Goal: Navigation & Orientation: Find specific page/section

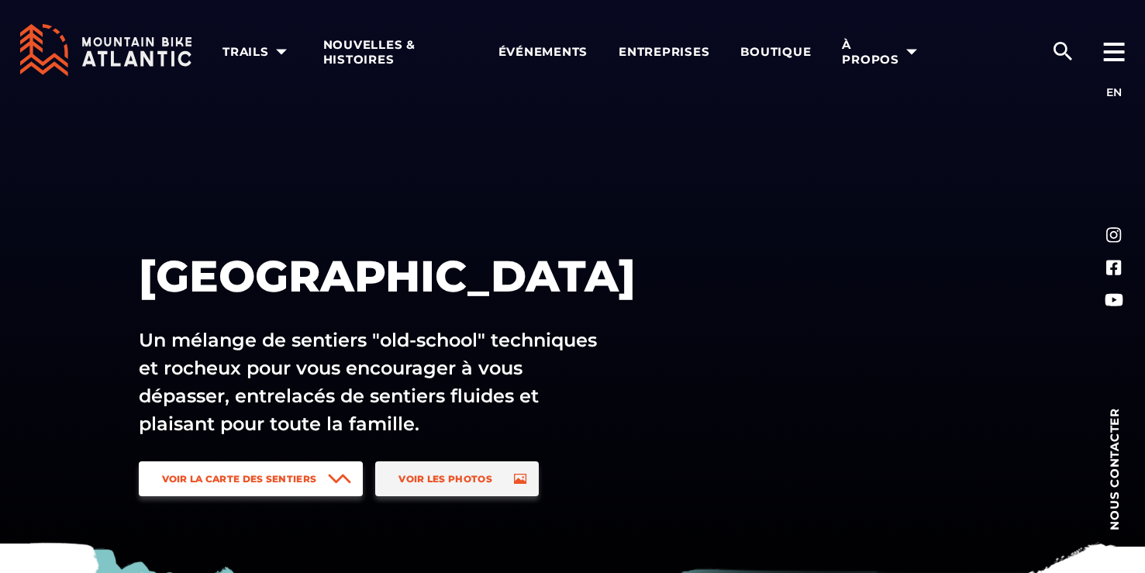
click at [254, 478] on span "Voir la carte des sentiers" at bounding box center [239, 479] width 155 height 12
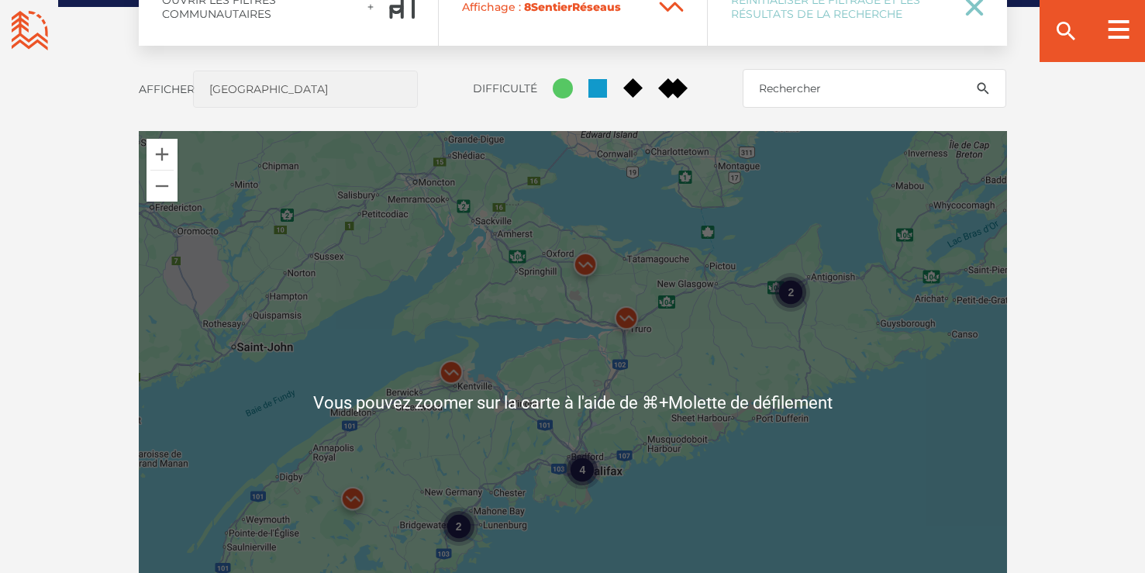
scroll to position [1347, 0]
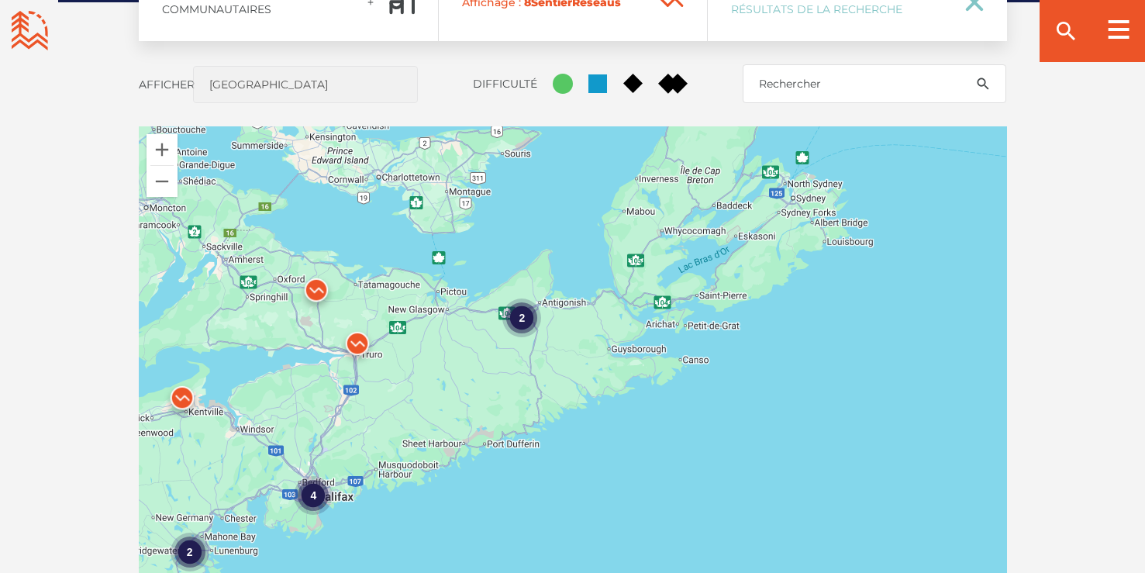
drag, startPoint x: 866, startPoint y: 353, endPoint x: 598, endPoint y: 384, distance: 270.1
click at [598, 384] on div "4 2 2" at bounding box center [573, 397] width 868 height 543
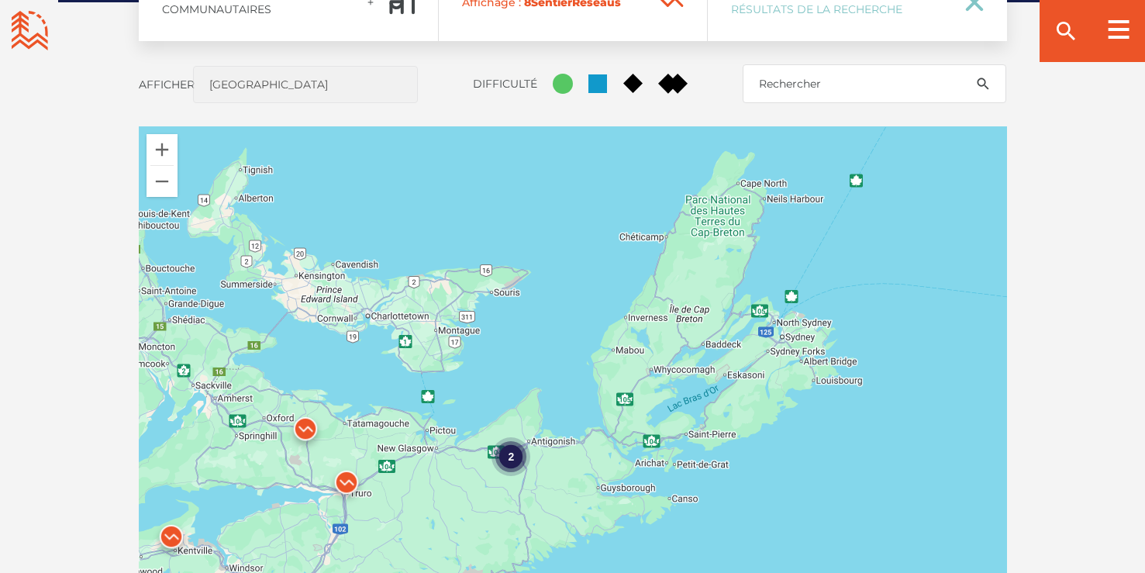
drag, startPoint x: 807, startPoint y: 286, endPoint x: 792, endPoint y: 424, distance: 138.9
click at [792, 424] on div "4 2 2" at bounding box center [573, 397] width 868 height 543
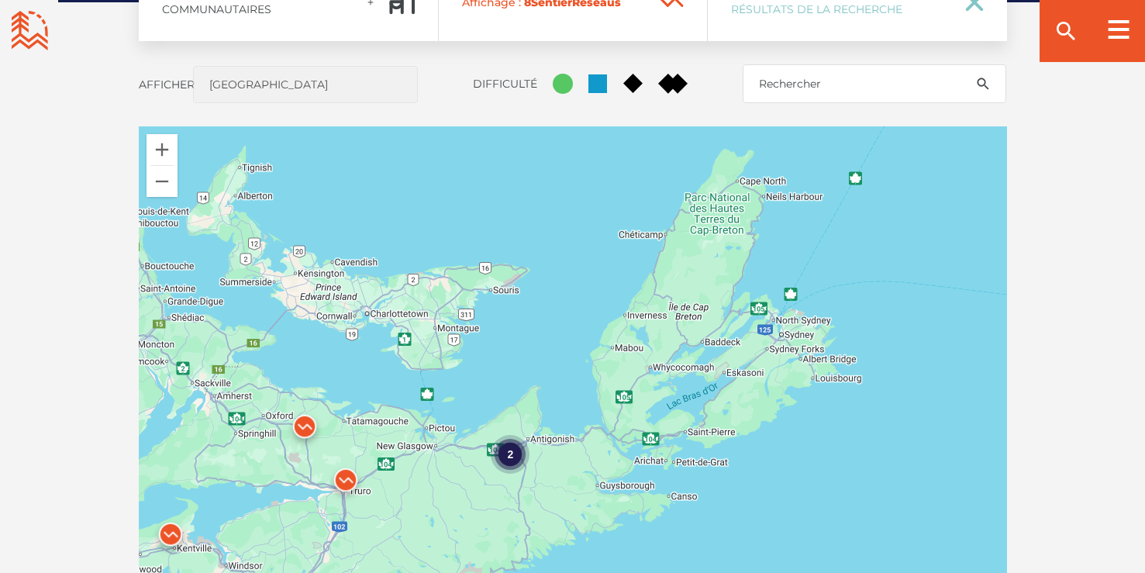
click at [513, 458] on div "2" at bounding box center [510, 454] width 39 height 39
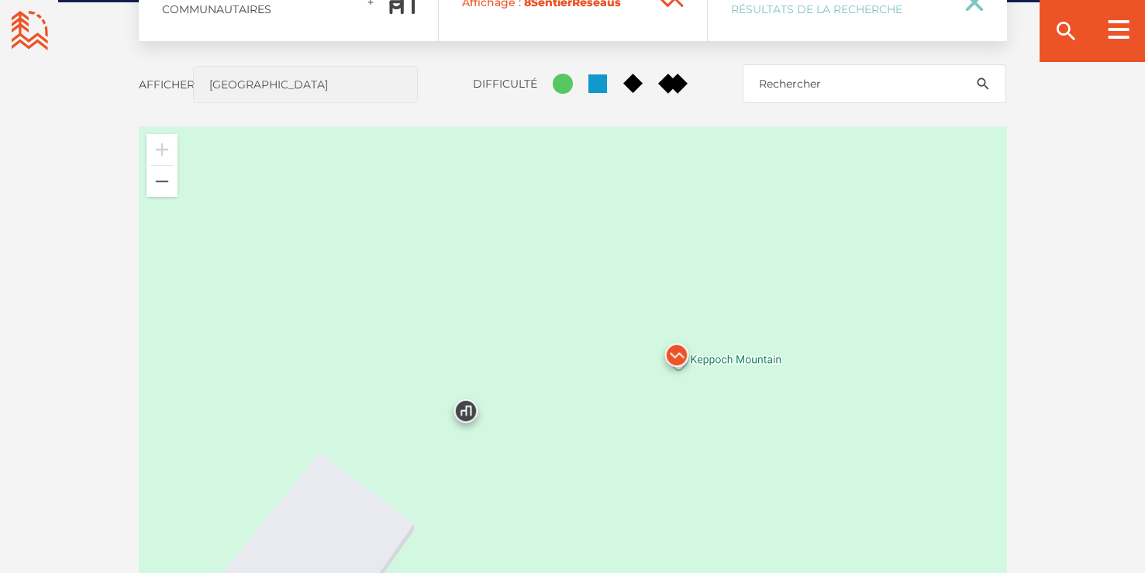
click at [675, 356] on img at bounding box center [677, 359] width 47 height 47
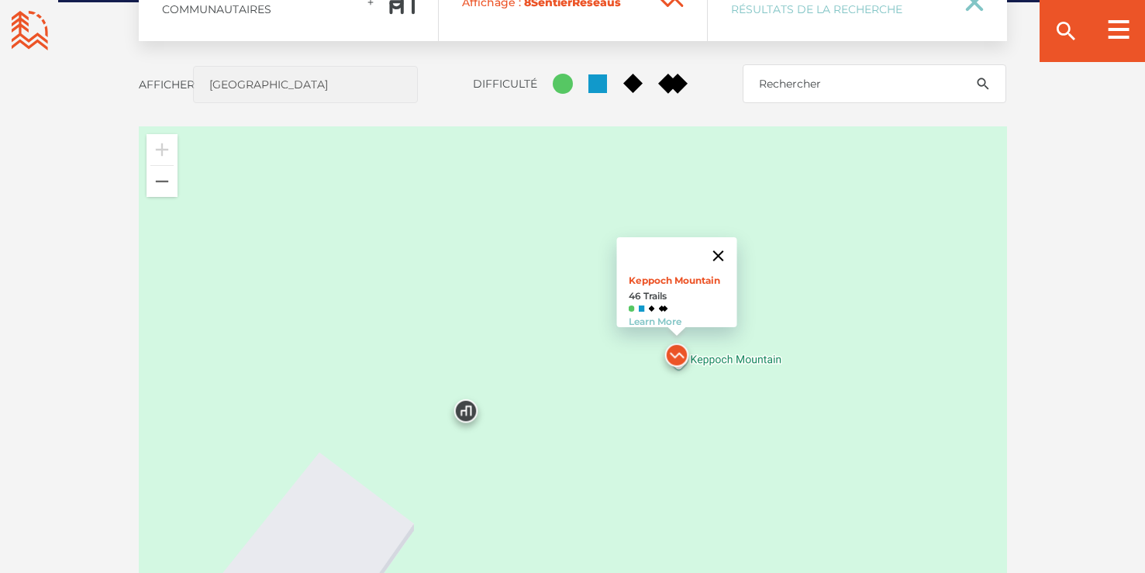
click at [723, 240] on button "Fermer" at bounding box center [717, 255] width 37 height 37
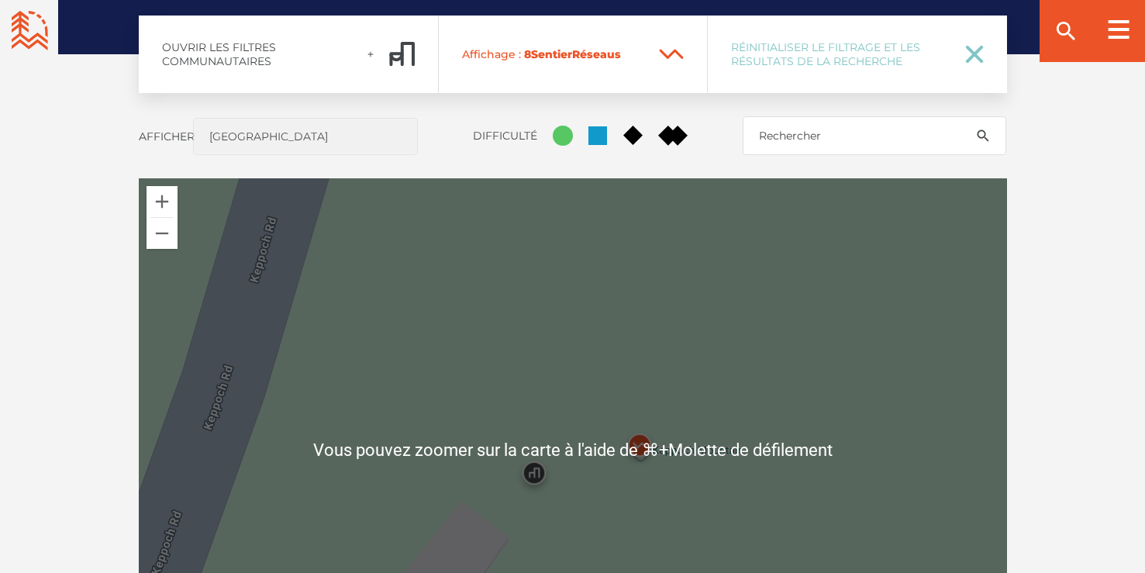
scroll to position [1296, 0]
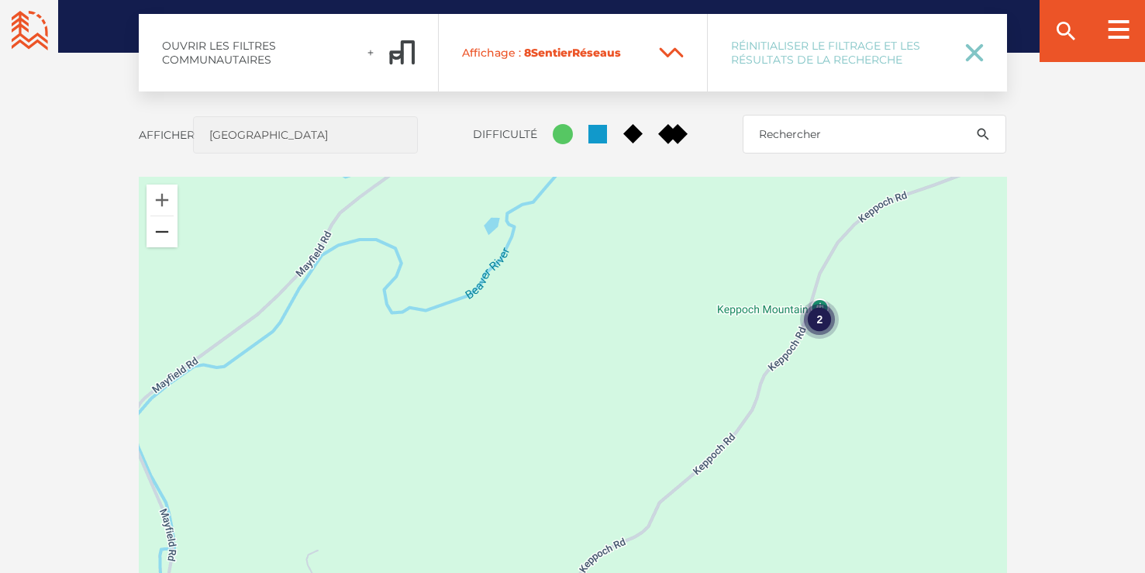
click at [160, 230] on button "Zoom arrière" at bounding box center [162, 231] width 31 height 31
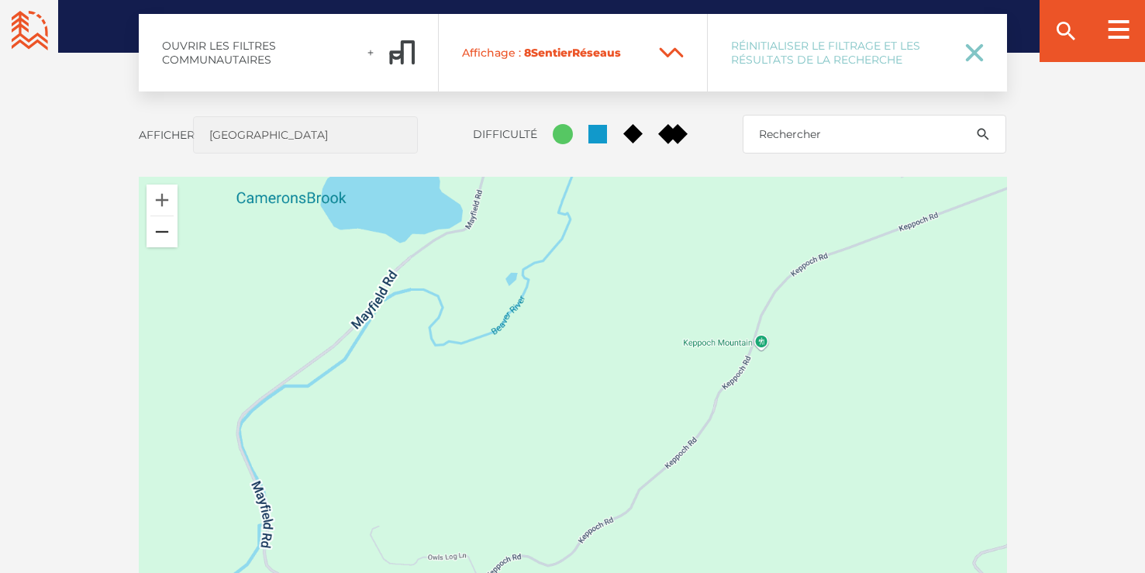
click at [160, 230] on button "Zoom arrière" at bounding box center [162, 231] width 31 height 31
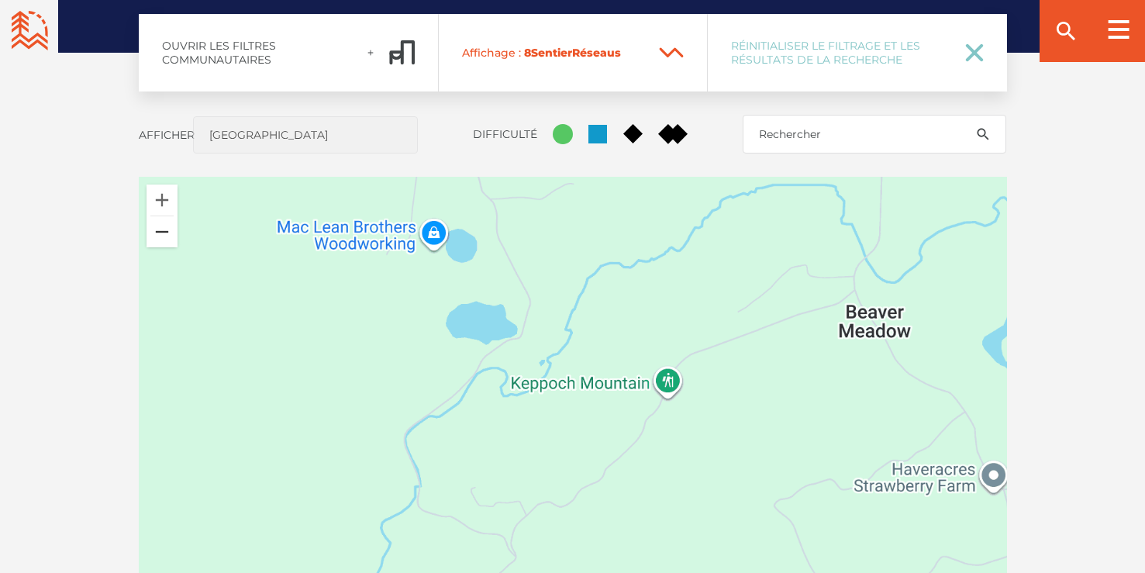
click at [160, 230] on button "Zoom arrière" at bounding box center [162, 231] width 31 height 31
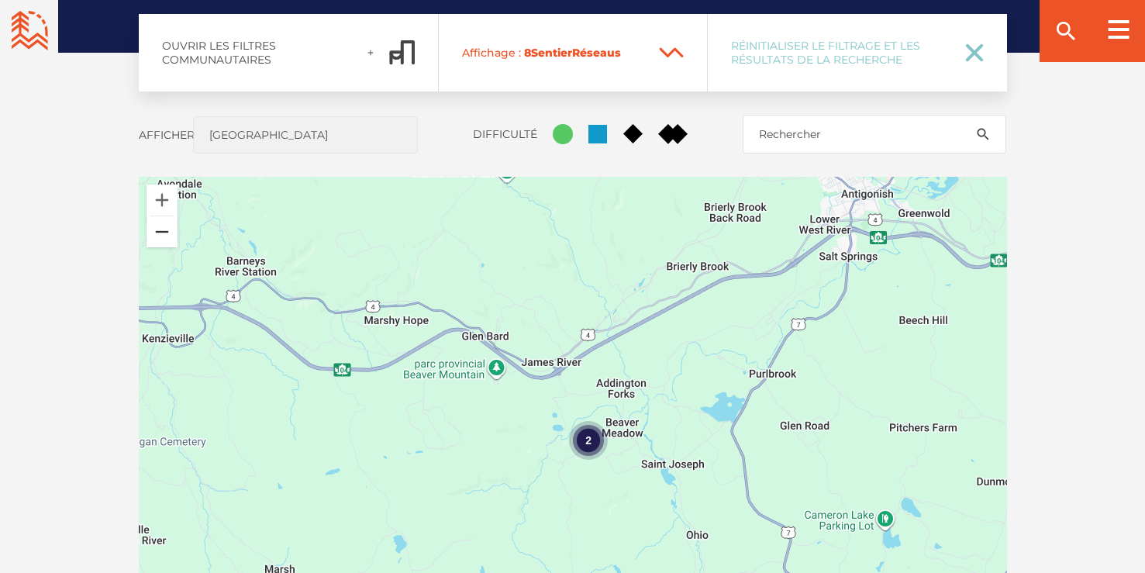
click at [172, 240] on button "Zoom arrière" at bounding box center [162, 231] width 31 height 31
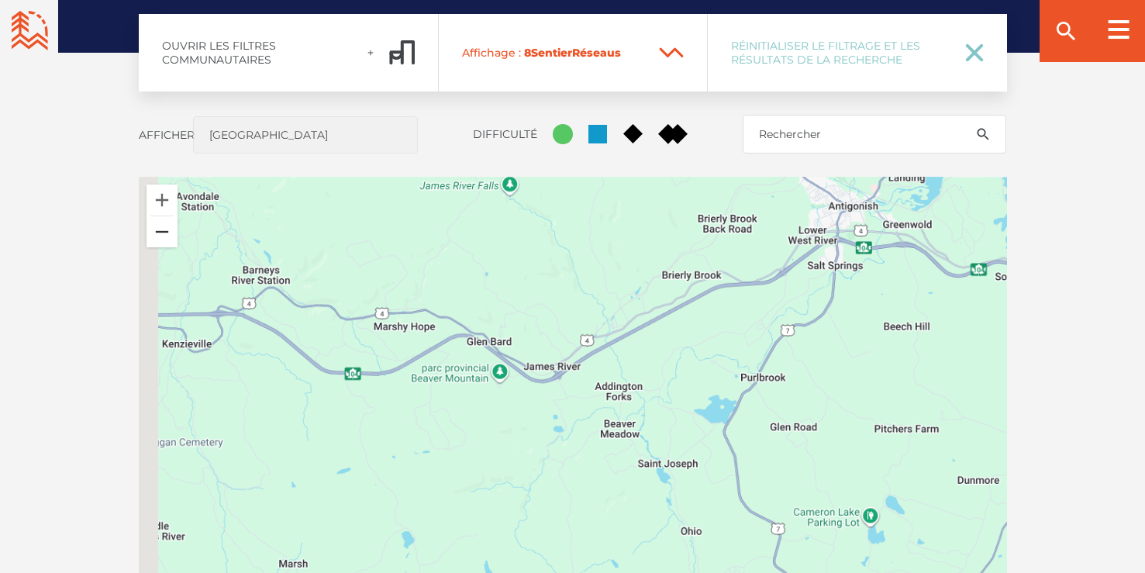
click at [172, 240] on button "Zoom arrière" at bounding box center [162, 231] width 31 height 31
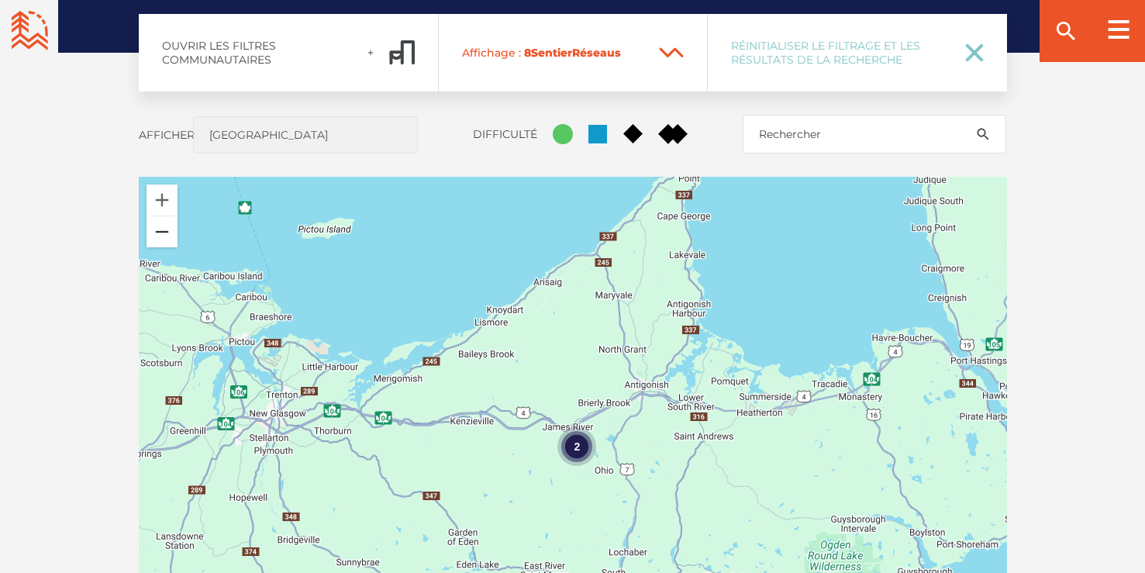
click at [172, 240] on button "Zoom arrière" at bounding box center [162, 231] width 31 height 31
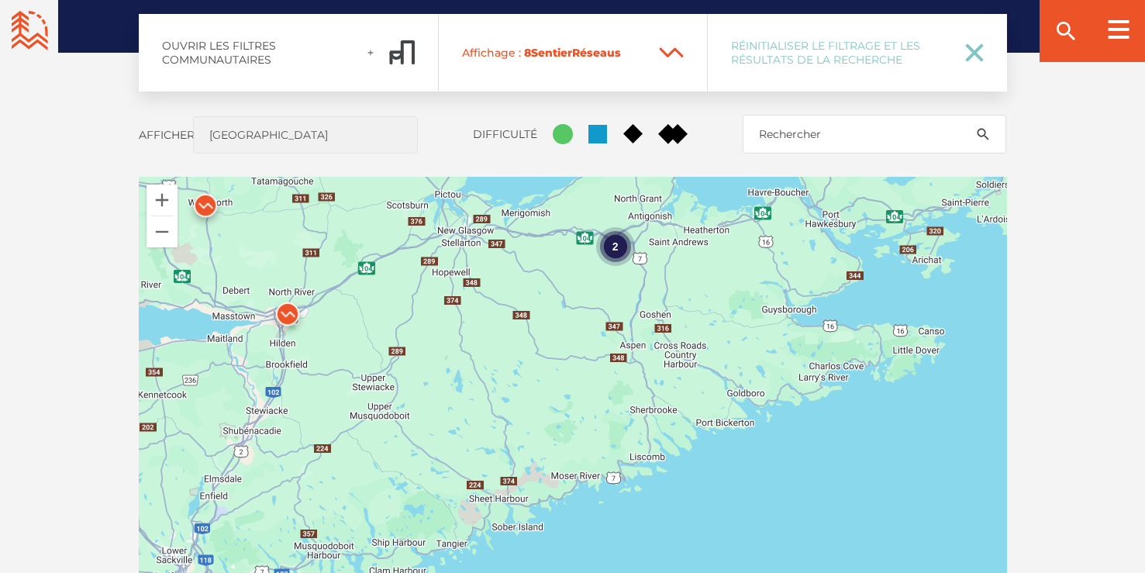
drag, startPoint x: 330, startPoint y: 468, endPoint x: 371, endPoint y: 265, distance: 206.5
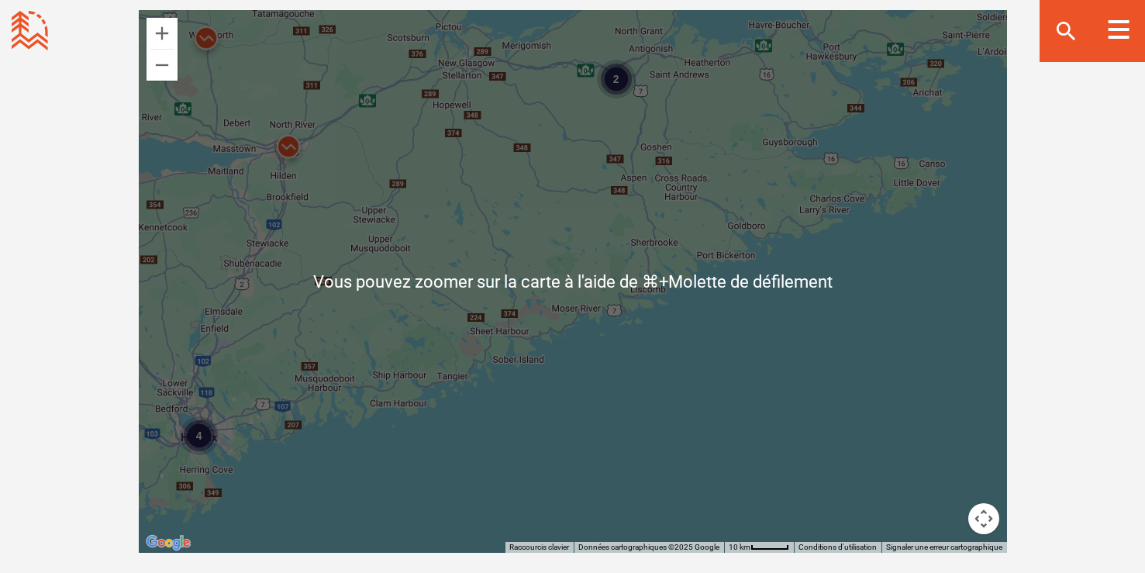
scroll to position [1465, 0]
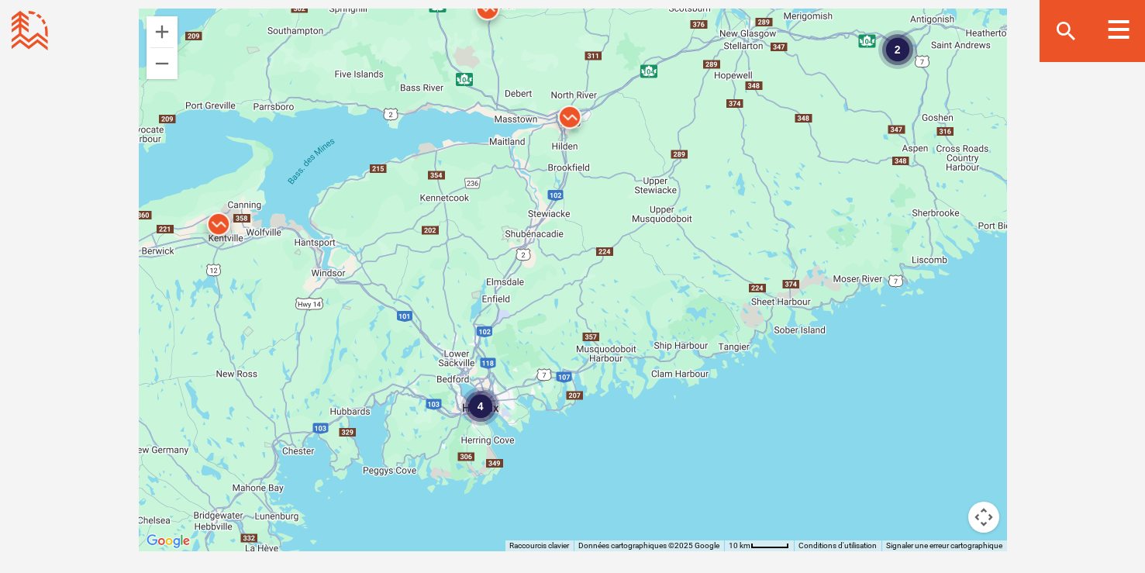
drag, startPoint x: 285, startPoint y: 325, endPoint x: 568, endPoint y: 297, distance: 284.4
click at [568, 297] on div "Pour naviguer, appuyez sur les touches fléchées. 2 4" at bounding box center [573, 280] width 868 height 543
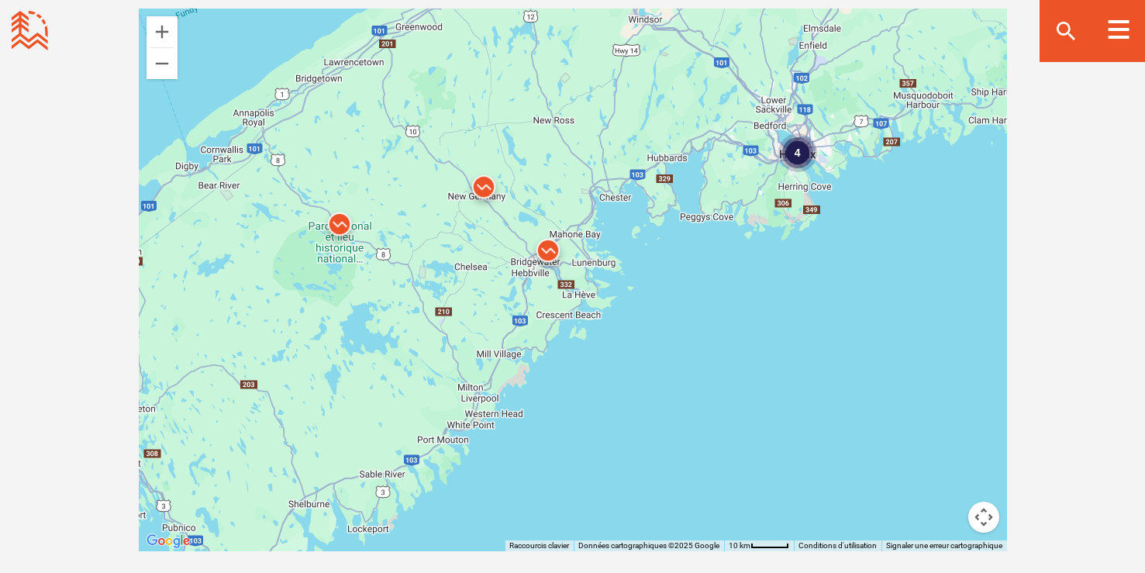
drag, startPoint x: 268, startPoint y: 378, endPoint x: 554, endPoint y: 148, distance: 366.2
click at [554, 148] on div "Pour naviguer, appuyez sur les touches fléchées. 2 4" at bounding box center [573, 280] width 868 height 543
click at [548, 246] on img at bounding box center [548, 254] width 47 height 47
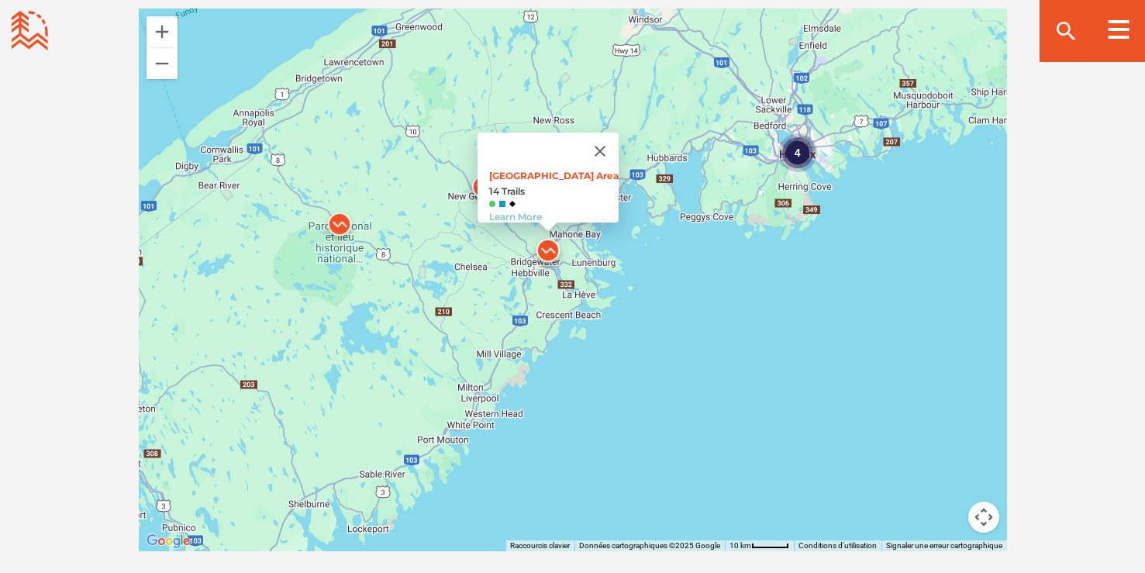
click at [475, 185] on img at bounding box center [484, 190] width 47 height 47
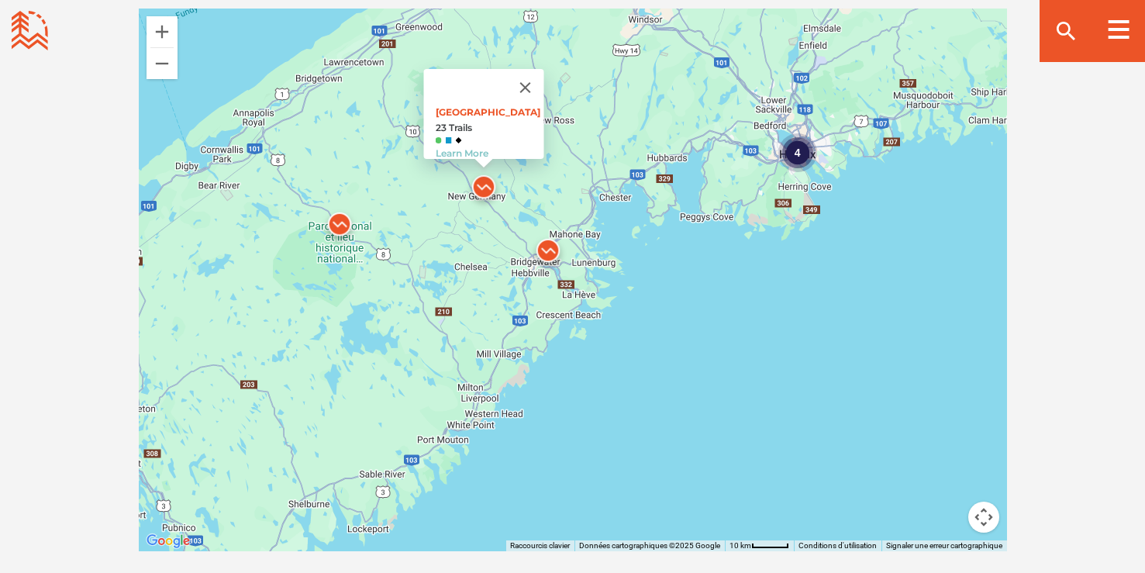
click at [337, 224] on img at bounding box center [339, 228] width 47 height 47
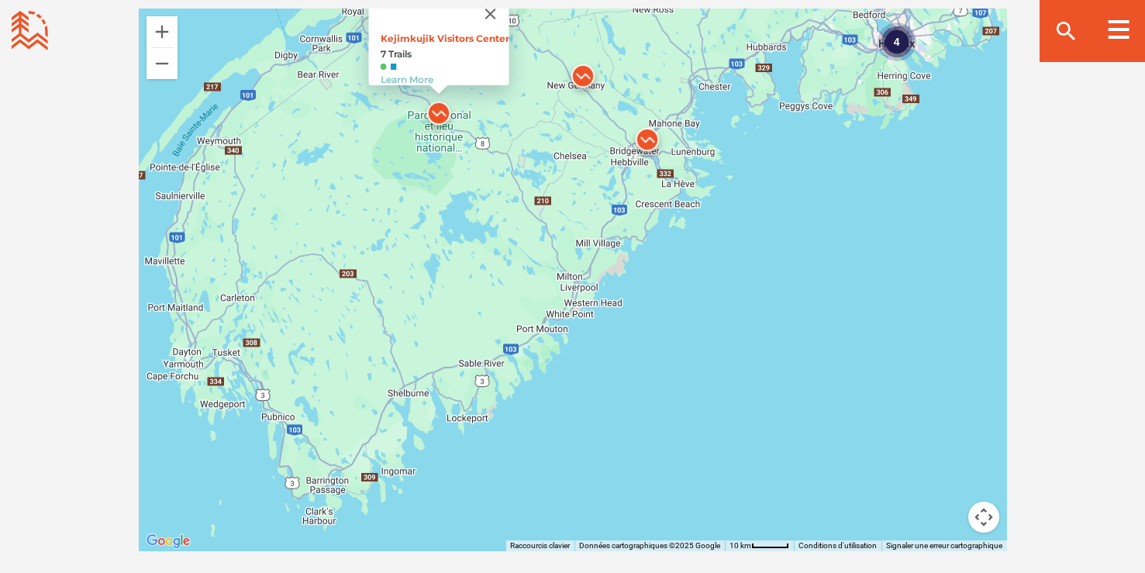
drag, startPoint x: 597, startPoint y: 422, endPoint x: 692, endPoint y: 309, distance: 147.4
click at [692, 309] on div "2 4 Kejimkujik Visitors Center 7 Trails Learn More" at bounding box center [573, 280] width 868 height 543
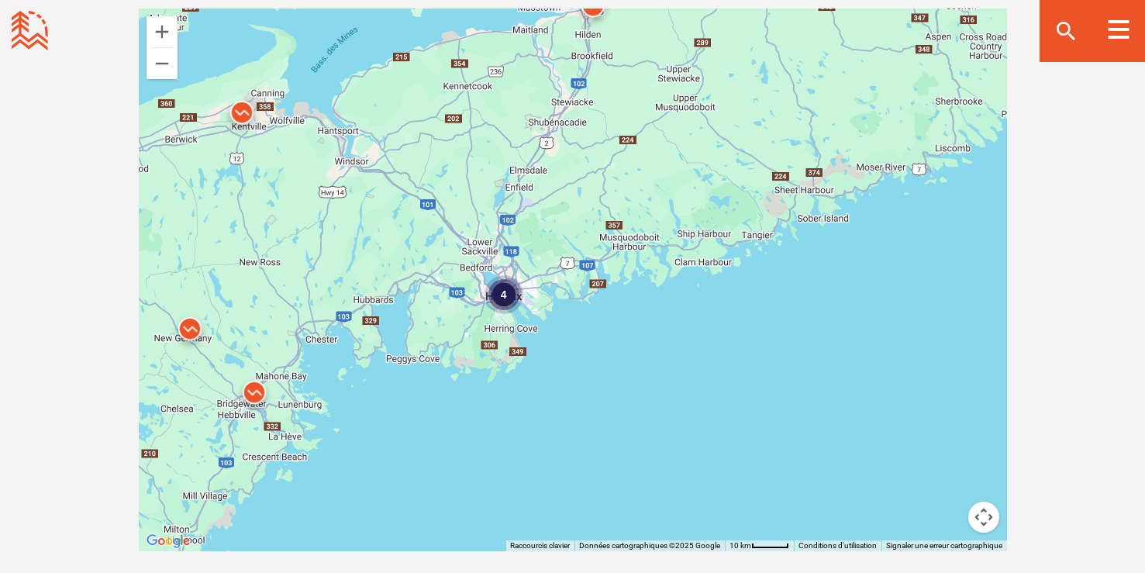
drag, startPoint x: 958, startPoint y: 83, endPoint x: 568, endPoint y: 339, distance: 465.8
click at [568, 339] on div "2 4 Kejimkujik Visitors Center 7 Trails Learn More" at bounding box center [573, 280] width 868 height 543
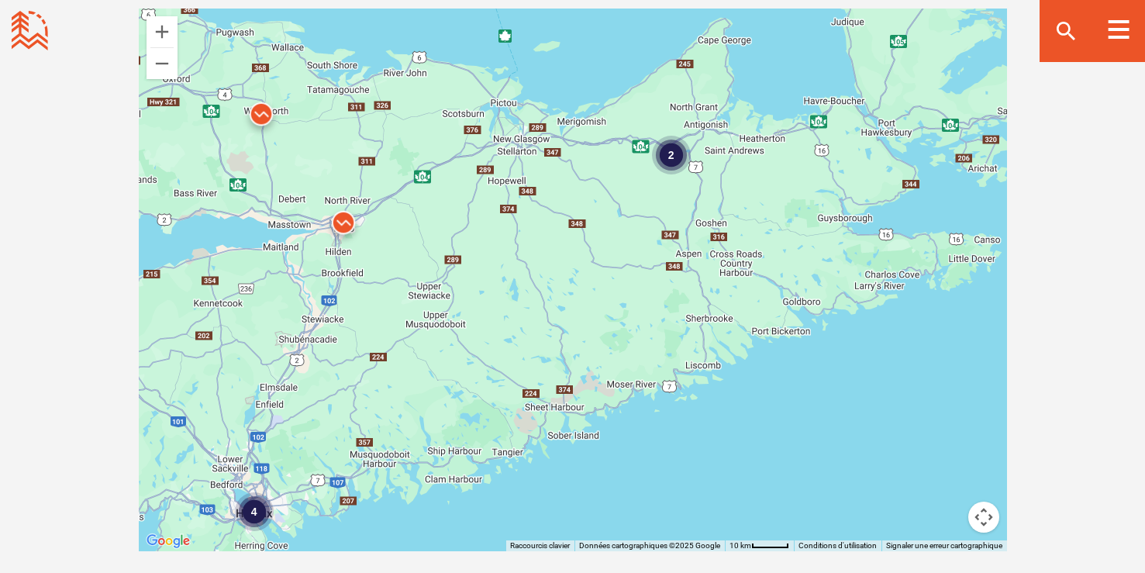
drag, startPoint x: 910, startPoint y: 254, endPoint x: 658, endPoint y: 468, distance: 331.2
click at [658, 468] on div "2 4 Kejimkujik Visitors Center 7 Trails Learn More" at bounding box center [573, 280] width 868 height 543
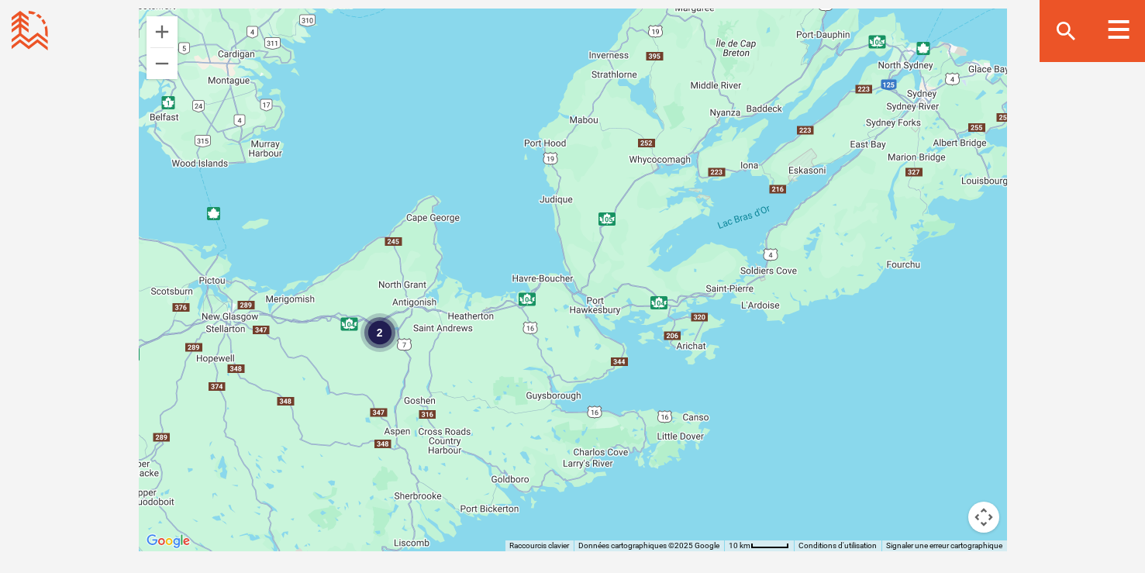
drag, startPoint x: 965, startPoint y: 209, endPoint x: 671, endPoint y: 385, distance: 343.0
click at [671, 385] on div "2 4 Kejimkujik Visitors Center 7 Trails Learn More" at bounding box center [573, 280] width 868 height 543
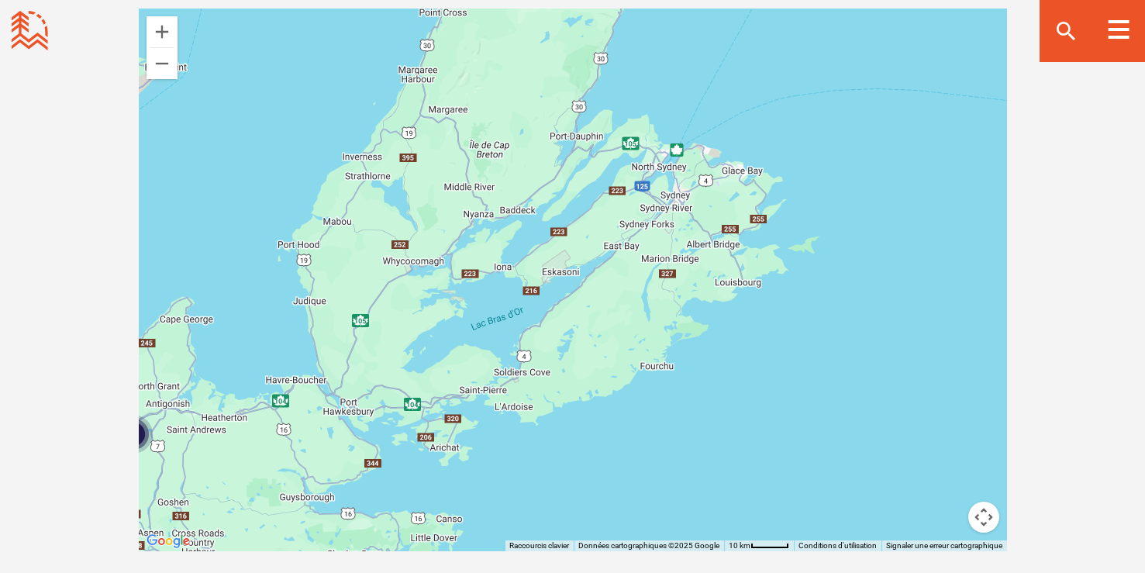
drag, startPoint x: 895, startPoint y: 356, endPoint x: 646, endPoint y: 457, distance: 268.5
click at [646, 457] on div "2 4 Kejimkujik Visitors Center 7 Trails Learn More" at bounding box center [573, 280] width 868 height 543
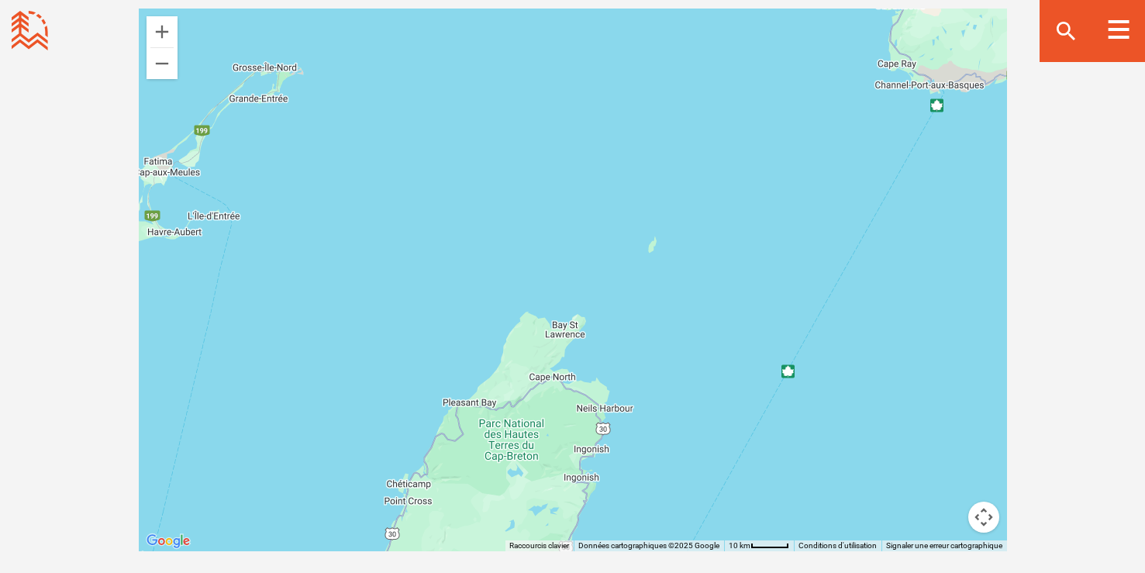
drag, startPoint x: 810, startPoint y: 193, endPoint x: 777, endPoint y: 609, distance: 416.9
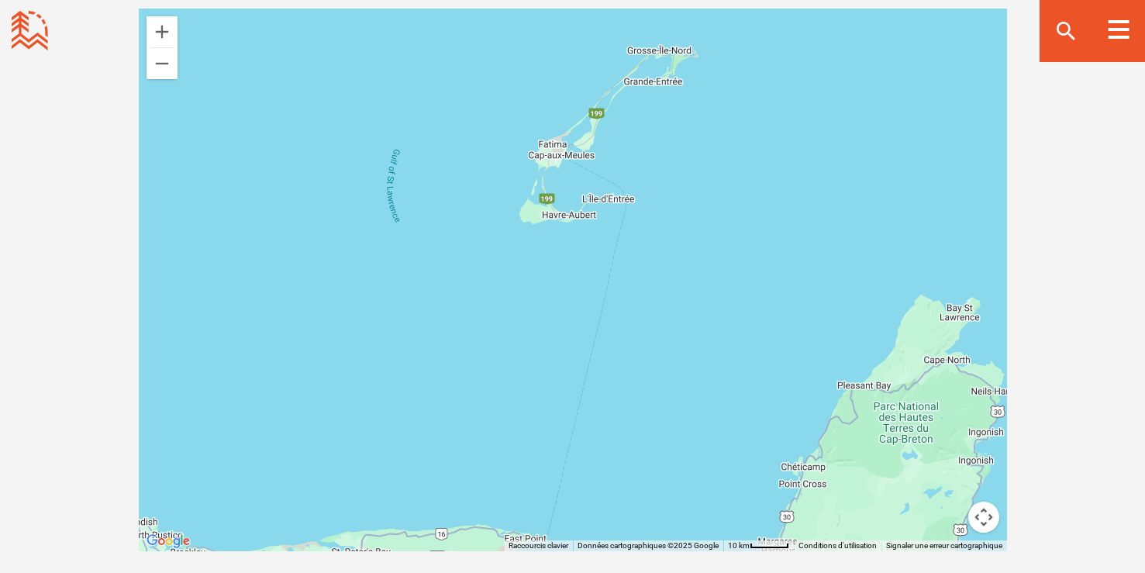
drag, startPoint x: 320, startPoint y: 245, endPoint x: 714, endPoint y: 226, distance: 394.4
click at [714, 226] on div "2 4 Kejimkujik Visitors Center 7 Trails Learn More" at bounding box center [573, 280] width 868 height 543
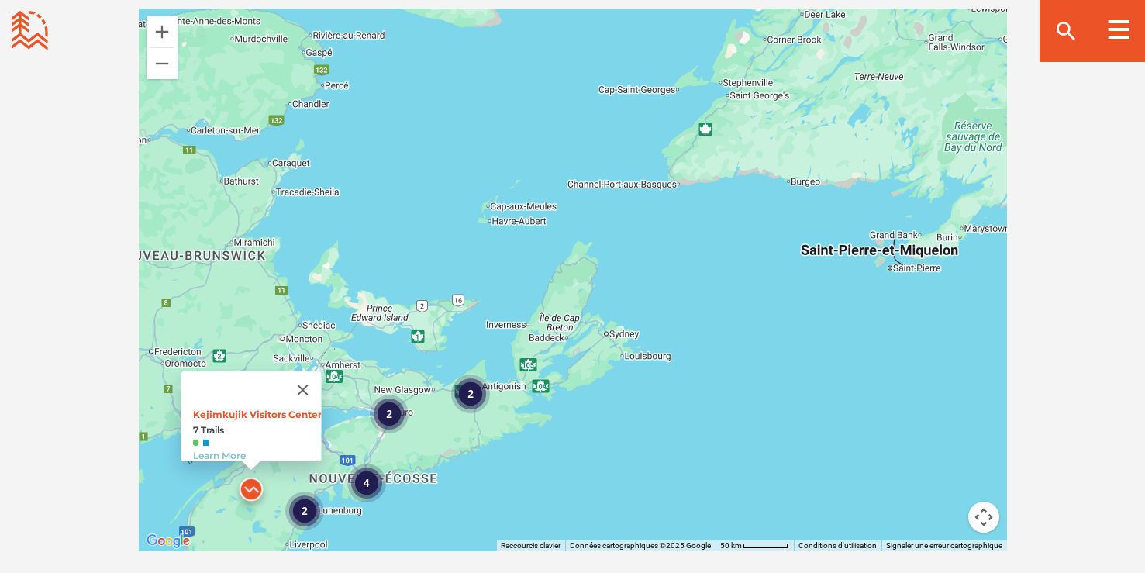
click at [498, 355] on div "4 2 2 2 Kejimkujik Visitors Center 7 Trails Learn More" at bounding box center [573, 280] width 868 height 543
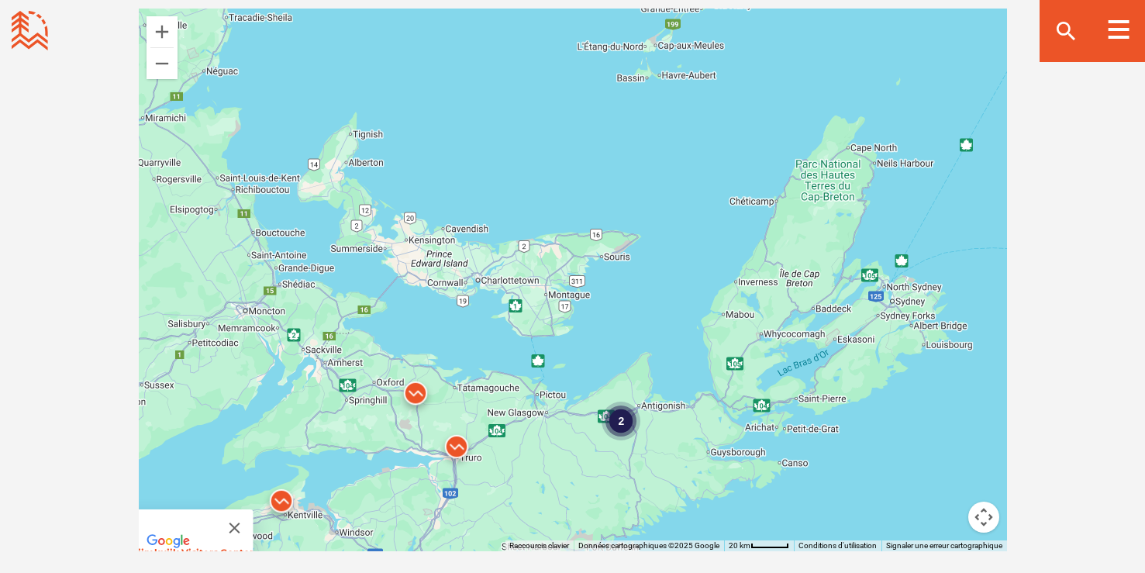
drag, startPoint x: 407, startPoint y: 381, endPoint x: 587, endPoint y: 369, distance: 180.3
click at [587, 369] on div "2 Kejimkujik Visitors Center 7 Trails Learn More" at bounding box center [573, 280] width 868 height 543
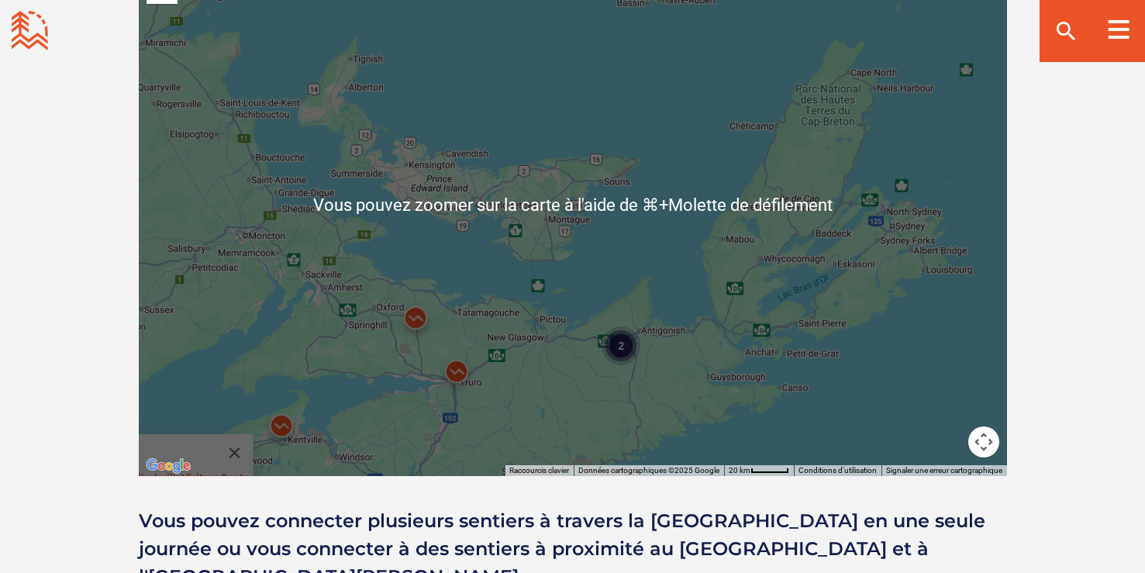
scroll to position [1543, 0]
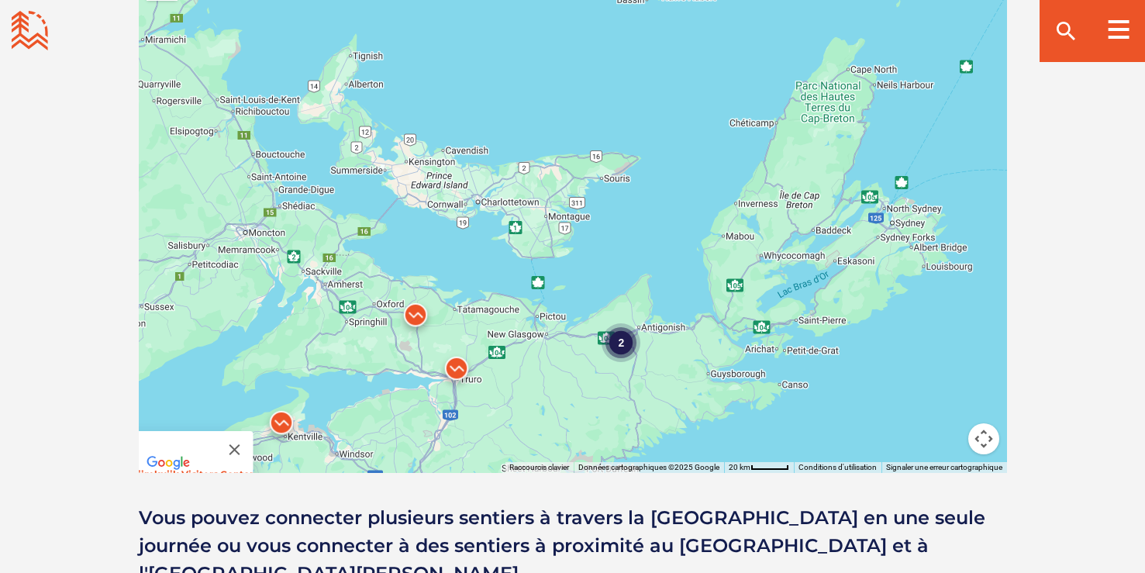
click at [1045, 219] on div "Ouvrir les filtres communautaires Affichage : 8 Sentier Réseau s Réinitialiser …" at bounding box center [573, 177] width 1086 height 820
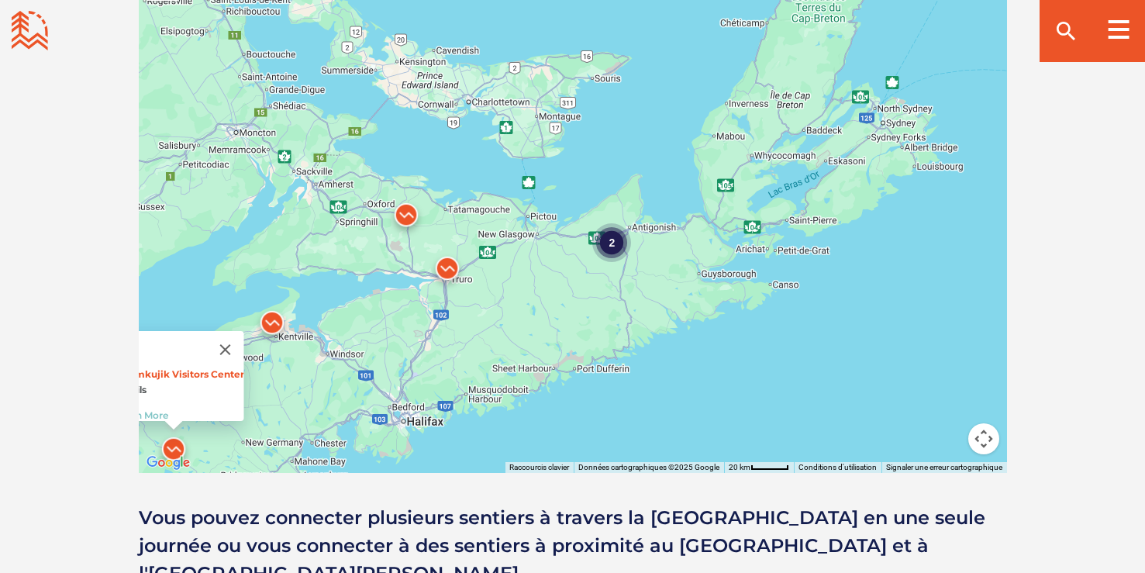
drag, startPoint x: 669, startPoint y: 279, endPoint x: 659, endPoint y: 178, distance: 102.1
click at [659, 178] on div "2 Kejimkujik Visitors Center 7 Trails Learn More" at bounding box center [573, 201] width 868 height 543
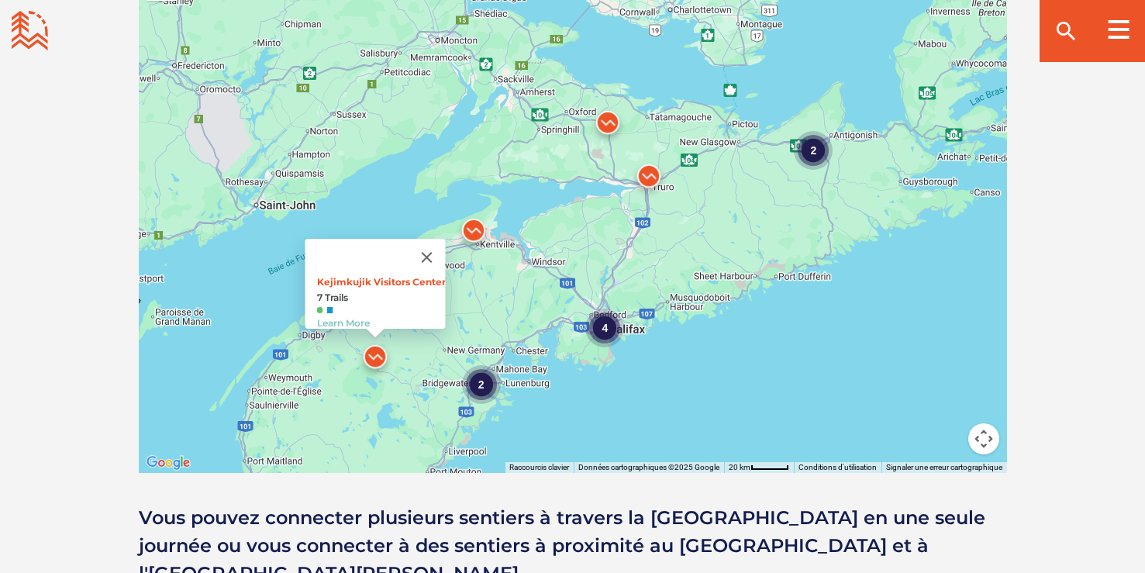
drag, startPoint x: 336, startPoint y: 313, endPoint x: 539, endPoint y: 219, distance: 223.8
click at [539, 219] on div "2 4 2 Kejimkujik Visitors Center 7 Trails Learn More" at bounding box center [573, 201] width 868 height 543
click at [423, 244] on button "Fermer" at bounding box center [426, 257] width 37 height 37
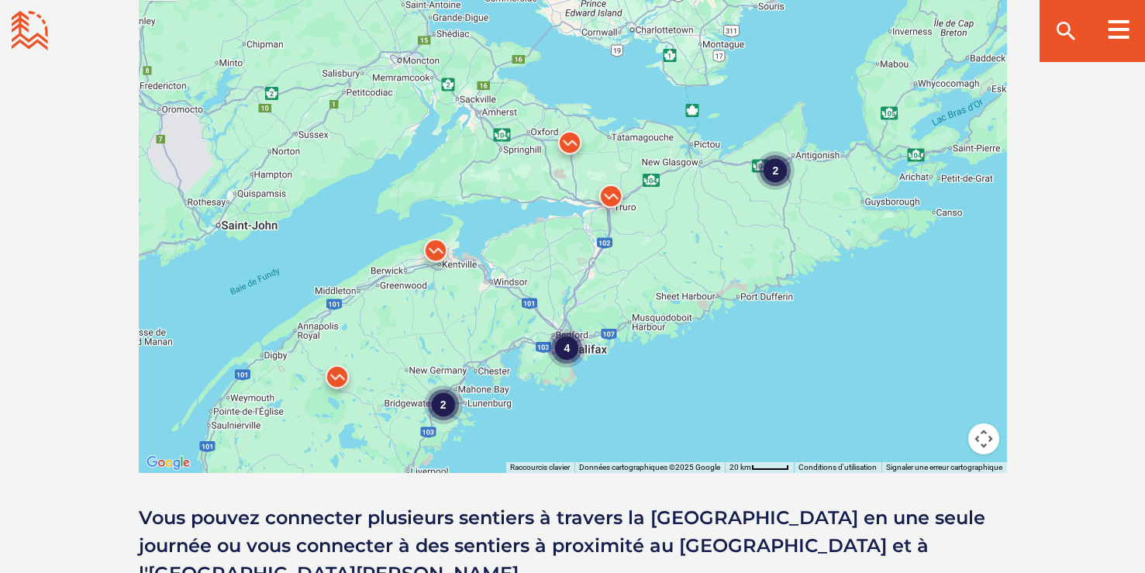
drag, startPoint x: 779, startPoint y: 347, endPoint x: 708, endPoint y: 395, distance: 85.8
click at [708, 395] on div "2 4 2" at bounding box center [573, 201] width 868 height 543
